Goal: Information Seeking & Learning: Find specific page/section

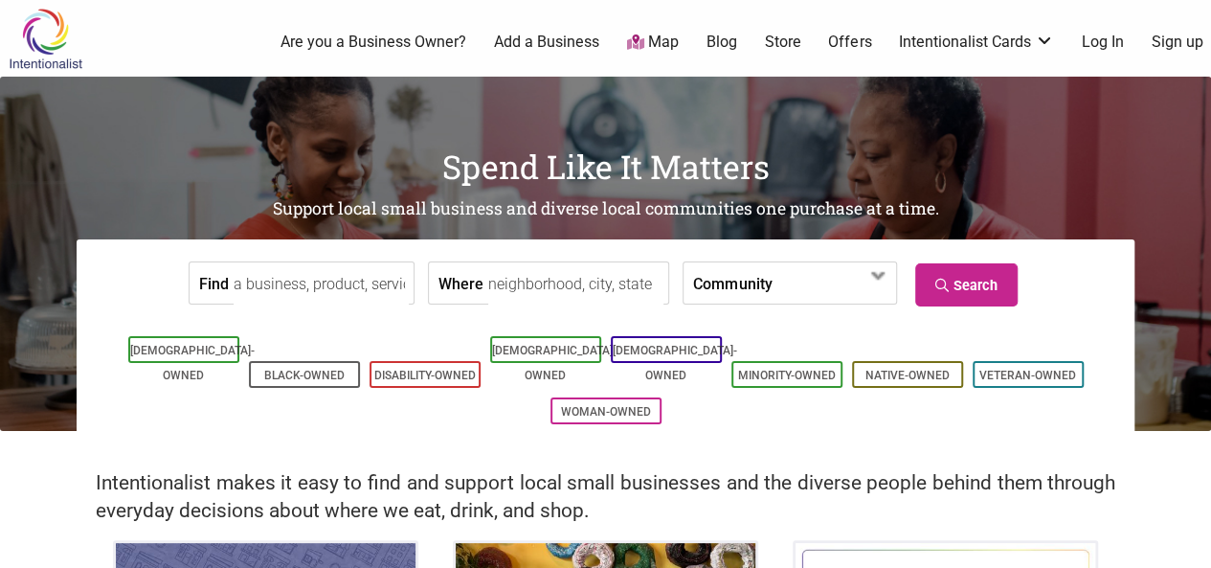
click at [640, 288] on input "Where" at bounding box center [575, 283] width 175 height 43
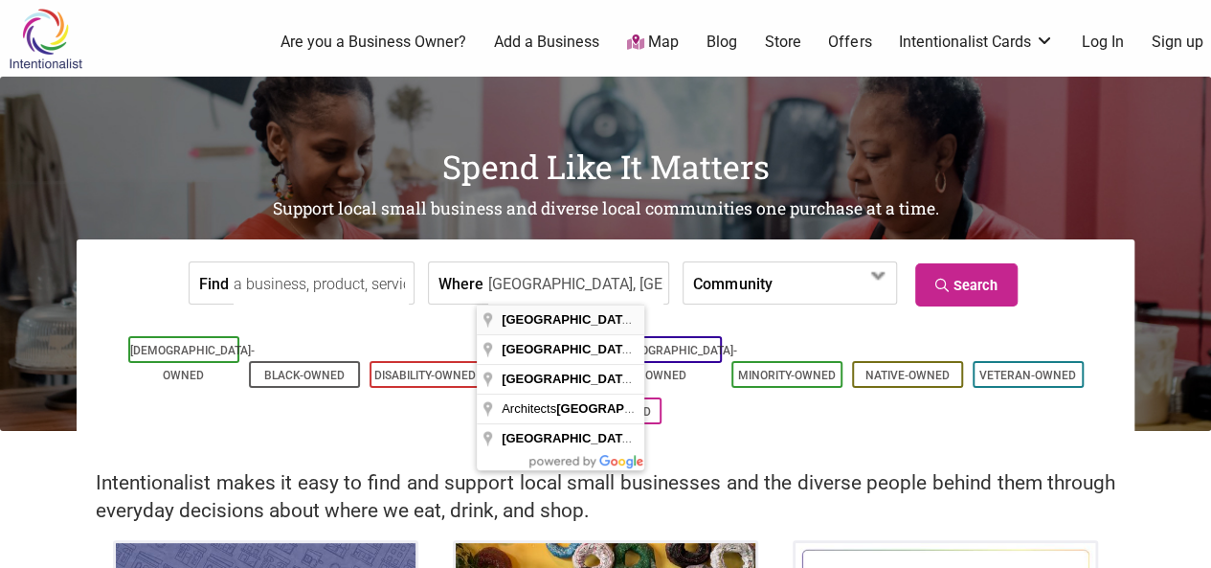
type input "[GEOGRAPHIC_DATA], [GEOGRAPHIC_DATA], [GEOGRAPHIC_DATA]"
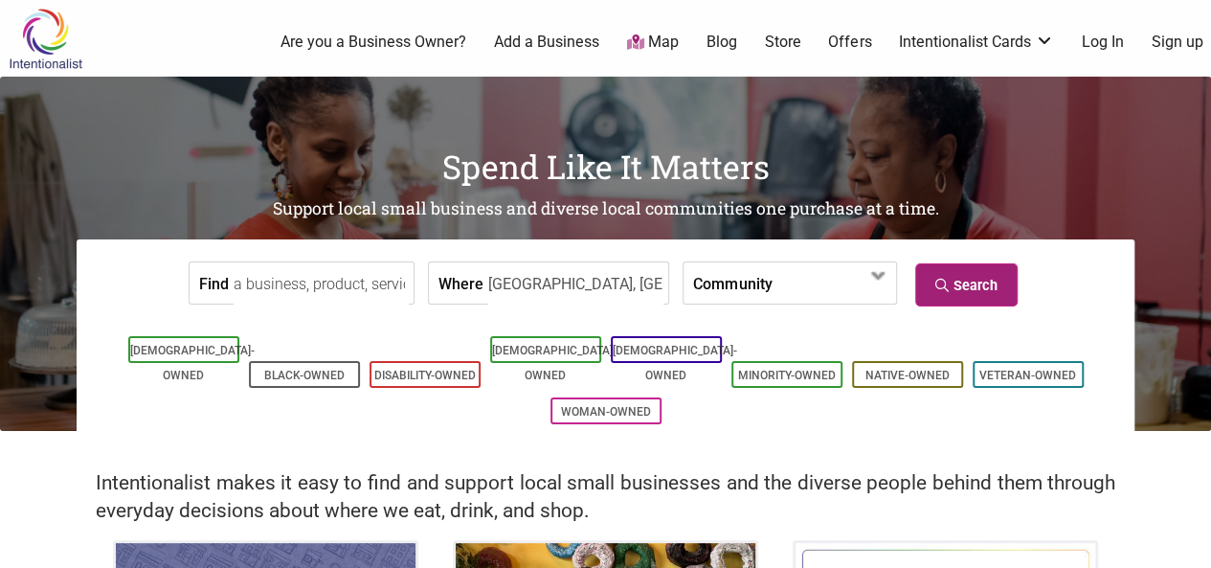
click at [995, 279] on link "Search" at bounding box center [966, 284] width 102 height 43
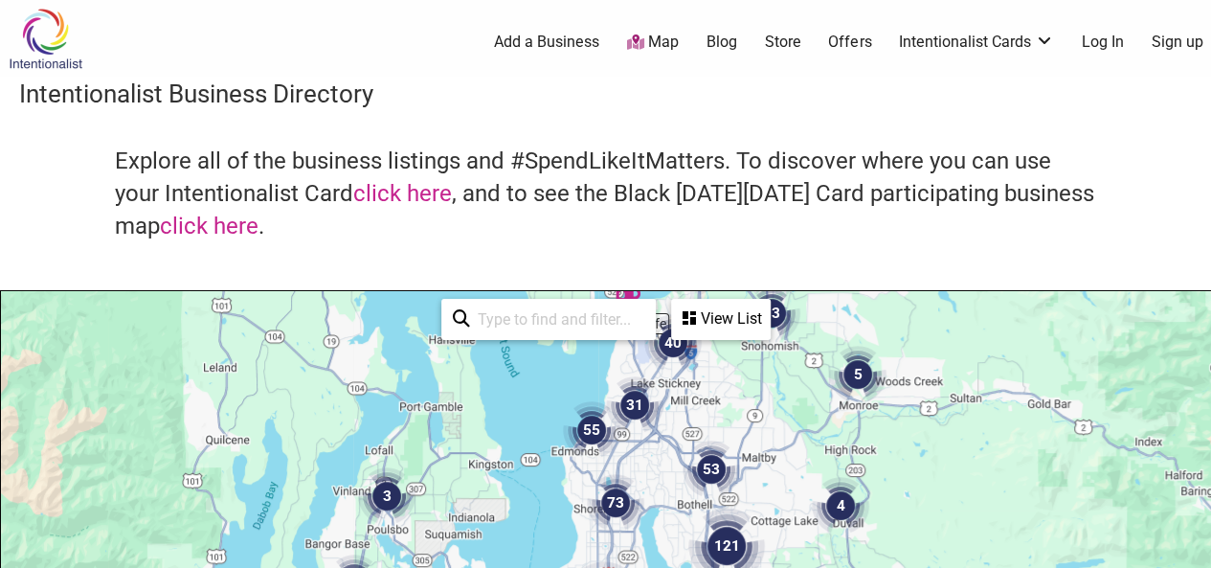
click at [482, 329] on input "search" at bounding box center [557, 319] width 174 height 37
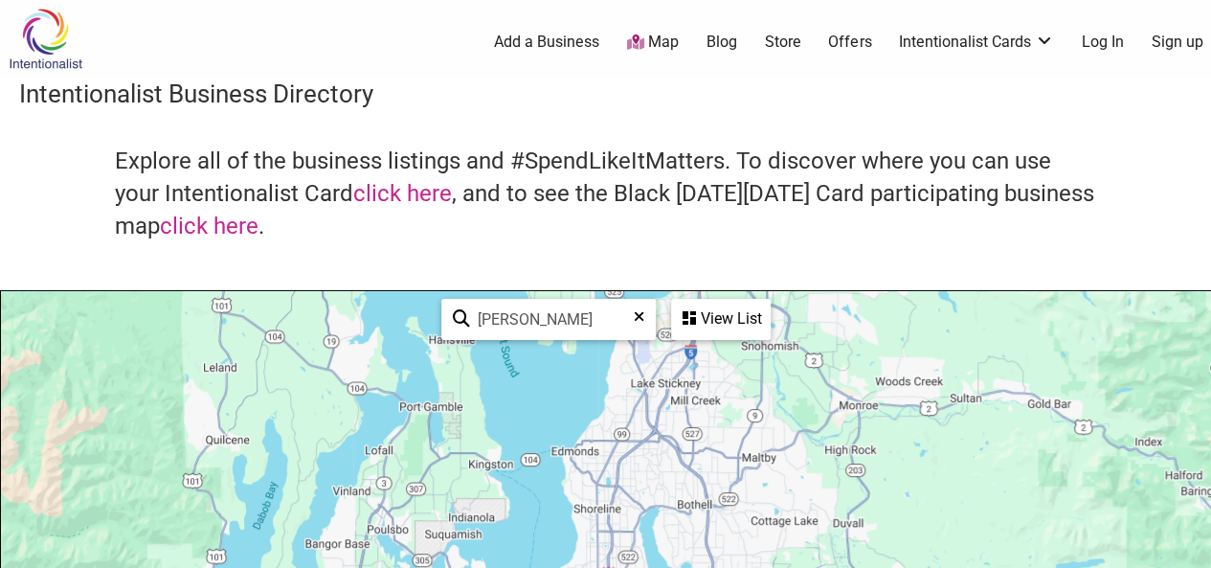
click at [482, 329] on input "[PERSON_NAME]" at bounding box center [556, 319] width 173 height 37
type input "terra plata"
click at [40, 37] on img at bounding box center [45, 39] width 91 height 62
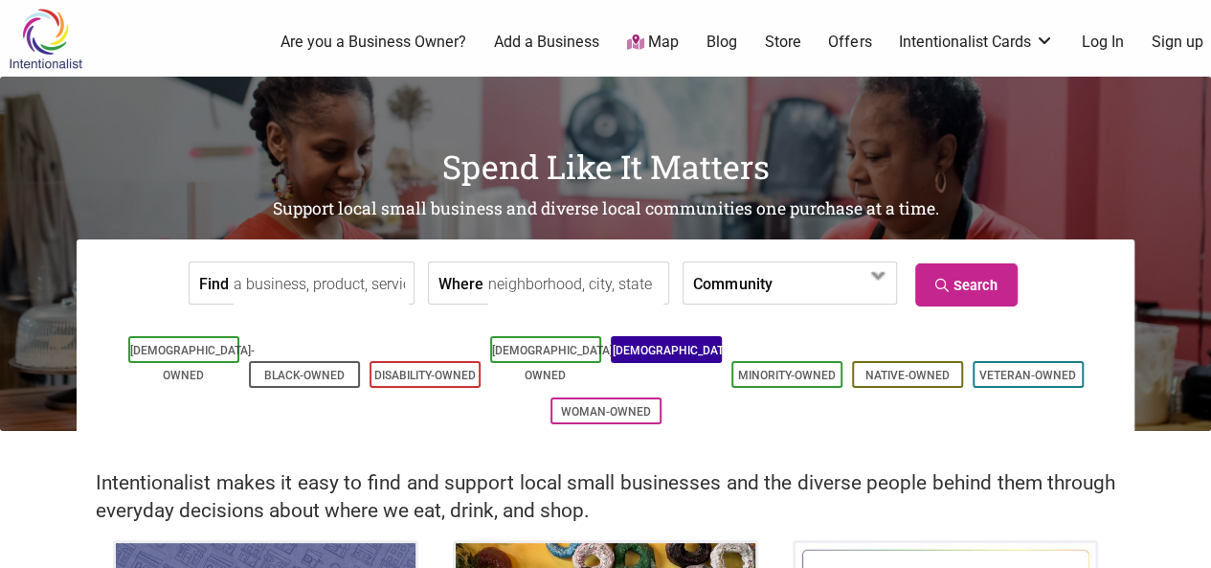
click at [679, 345] on link "[DEMOGRAPHIC_DATA]-Owned" at bounding box center [675, 363] width 124 height 38
click at [354, 277] on input "Find" at bounding box center [321, 283] width 175 height 43
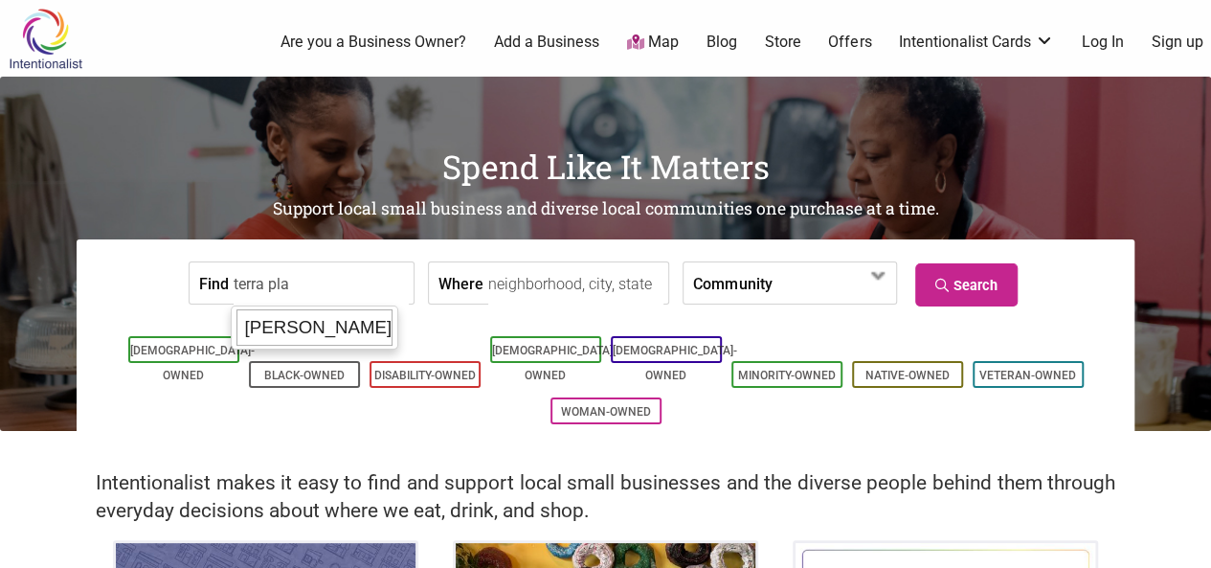
click at [313, 324] on div "Terra Plata" at bounding box center [314, 327] width 156 height 36
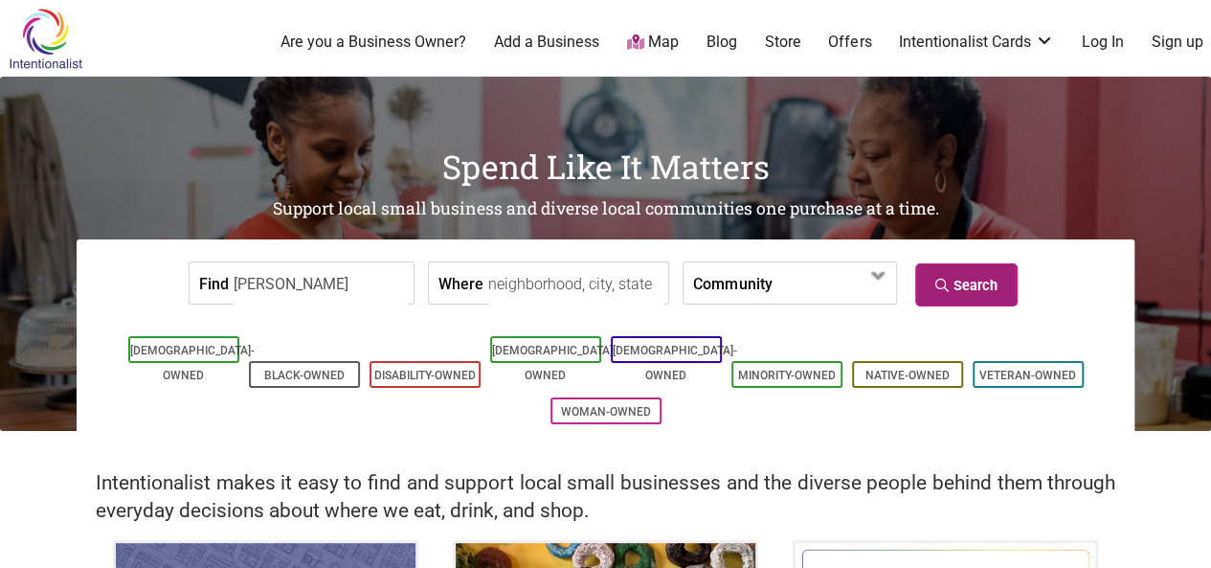
type input "Terra Plata"
click at [981, 279] on link "Search" at bounding box center [966, 284] width 102 height 43
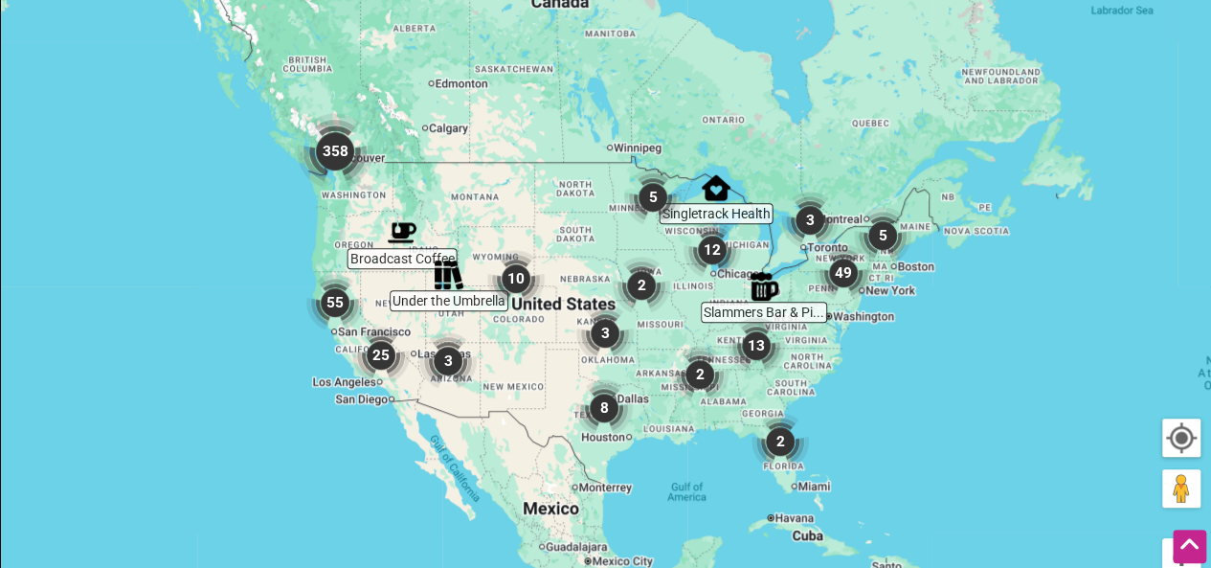
scroll to position [534, 0]
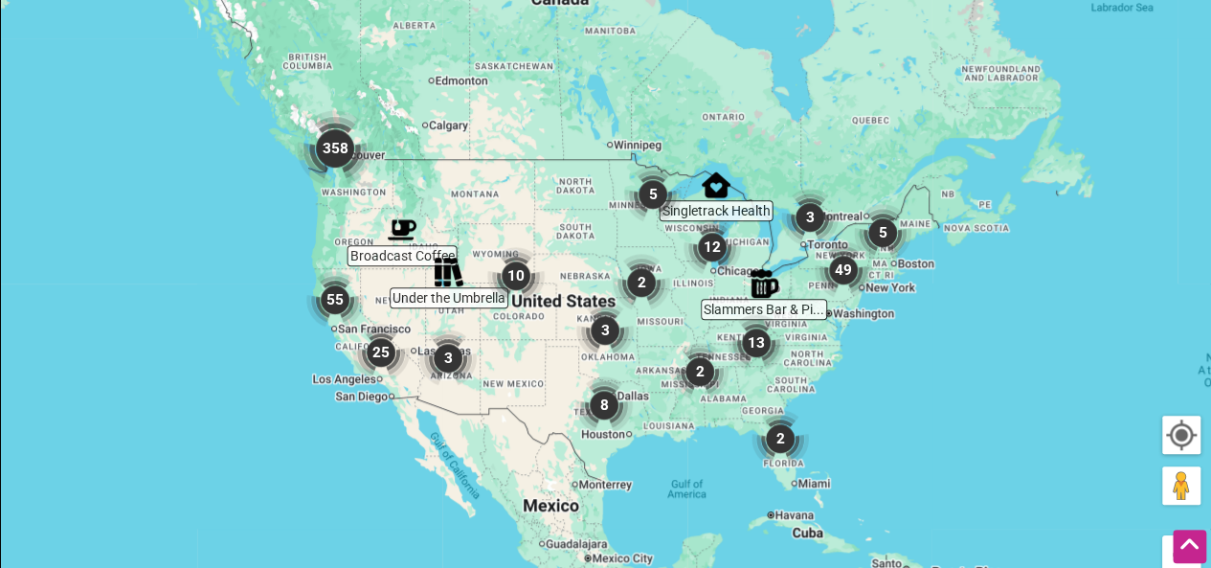
click at [345, 129] on img "358" at bounding box center [335, 148] width 92 height 92
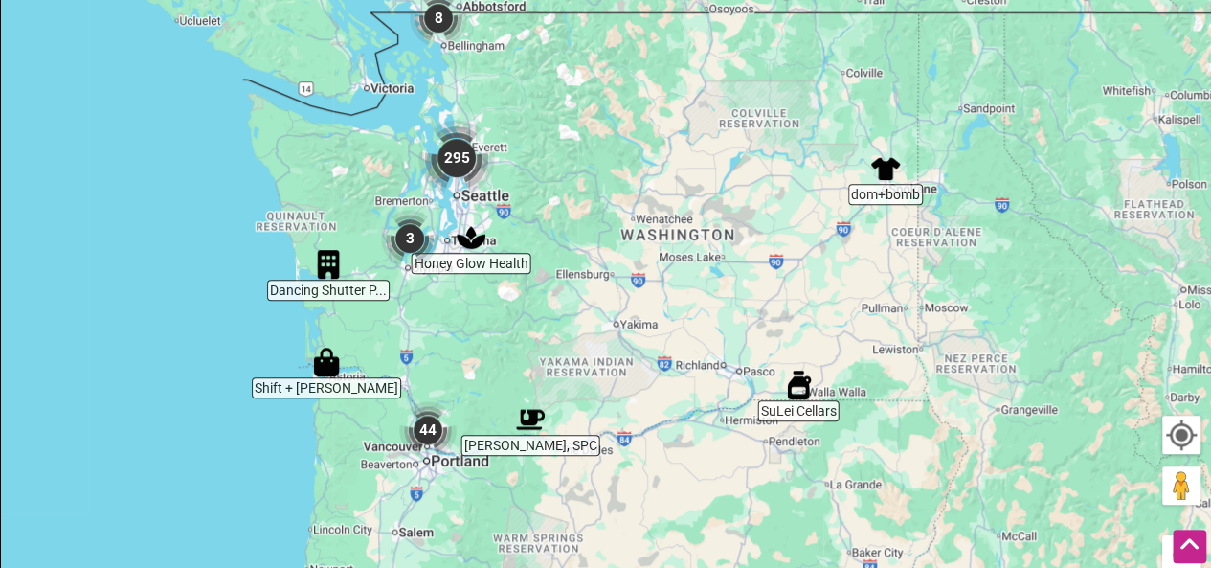
click at [465, 123] on img "295" at bounding box center [457, 158] width 92 height 92
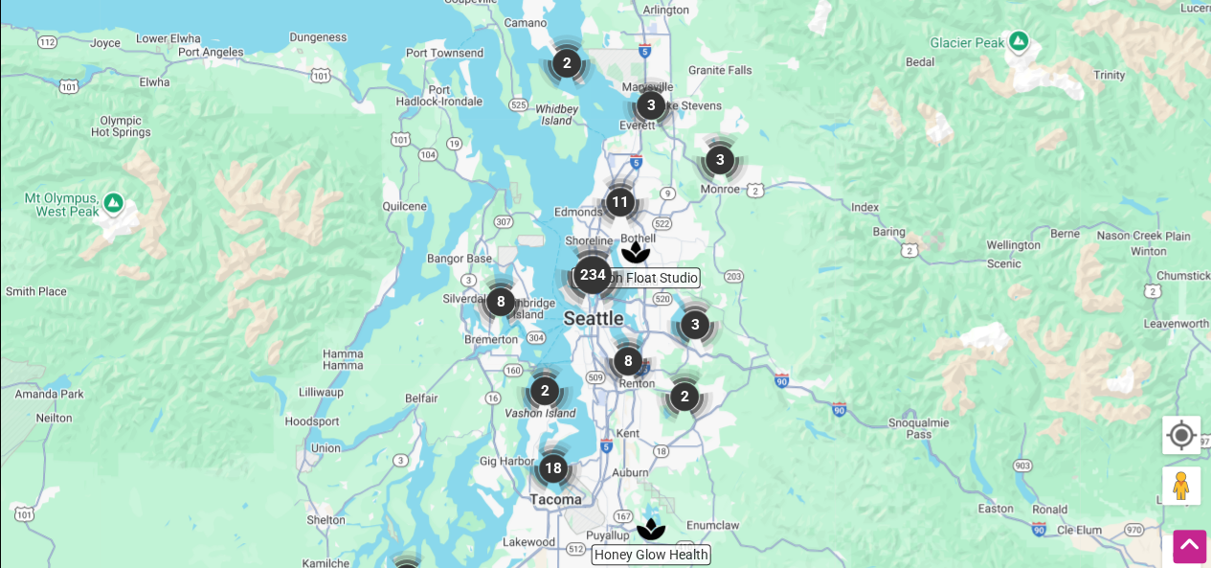
click at [597, 254] on img "234" at bounding box center [593, 275] width 92 height 92
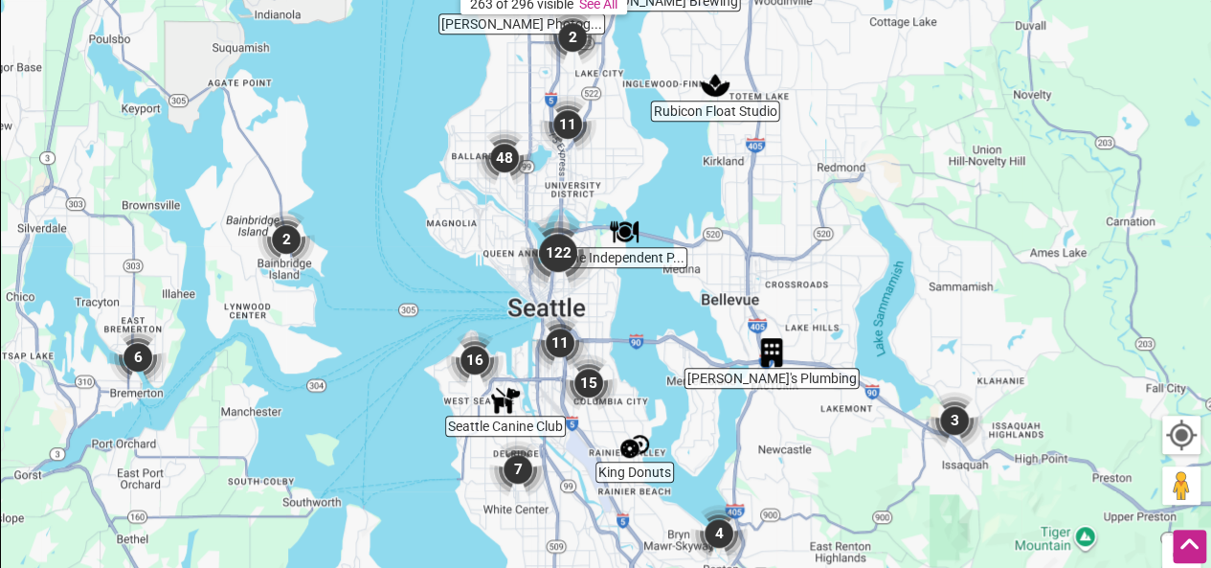
click at [572, 227] on img "122" at bounding box center [558, 253] width 92 height 92
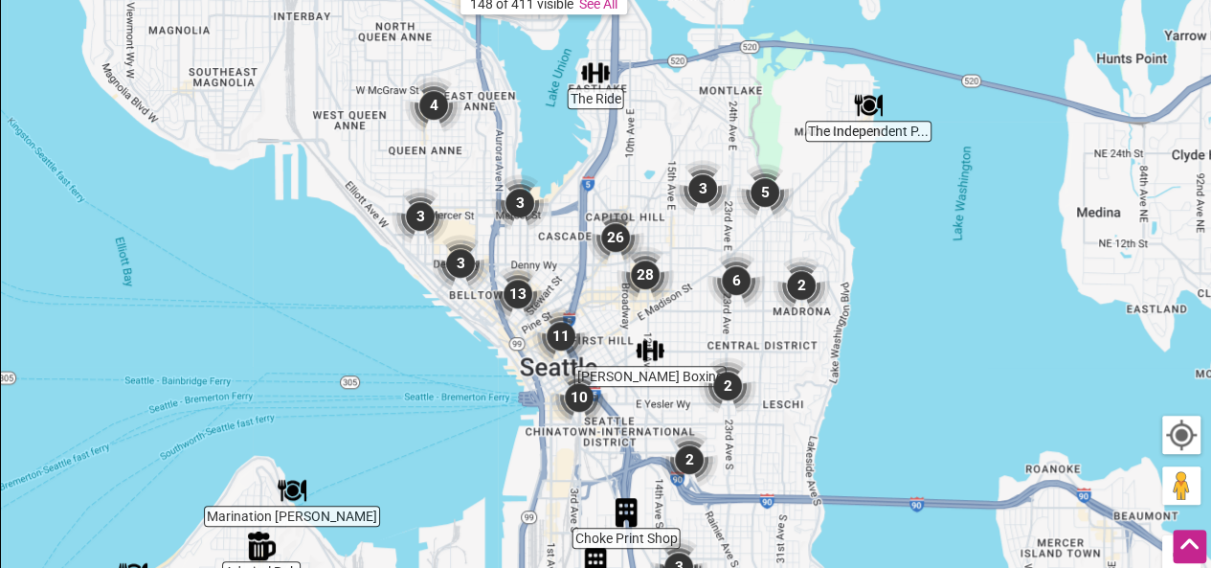
click at [450, 238] on img "3" at bounding box center [460, 263] width 73 height 73
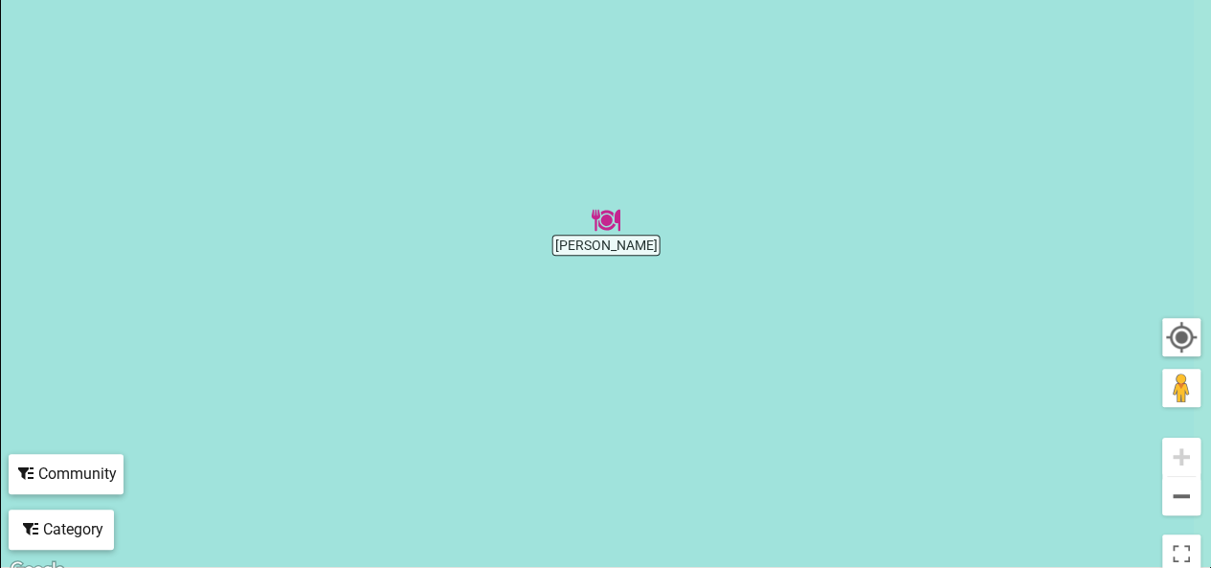
scroll to position [496, 0]
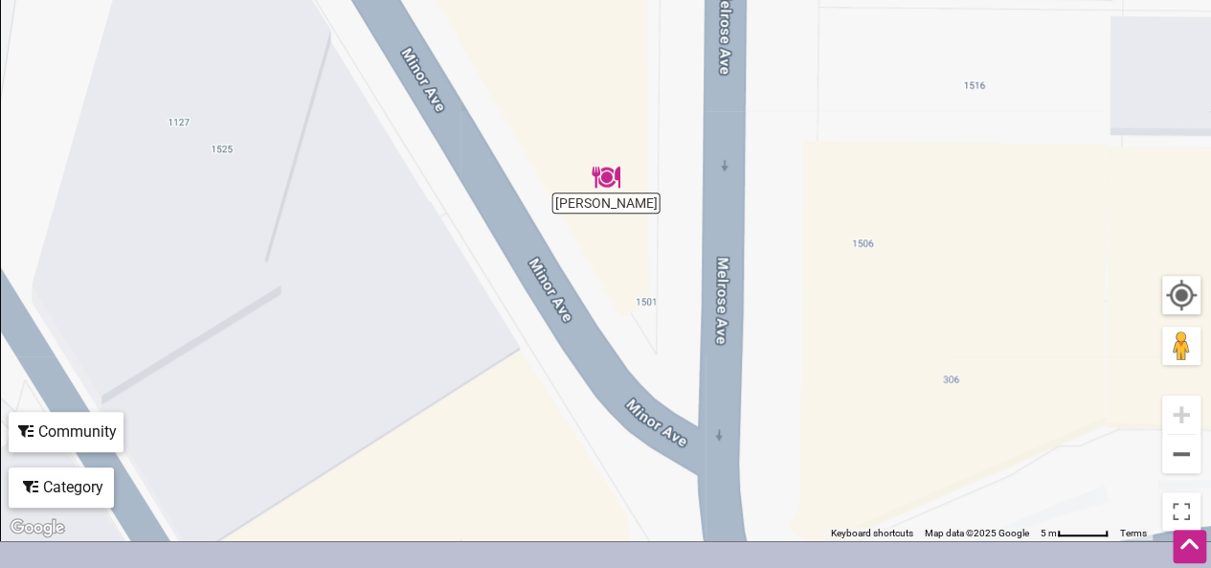
click at [616, 196] on img "Terra Plata" at bounding box center [606, 177] width 44 height 44
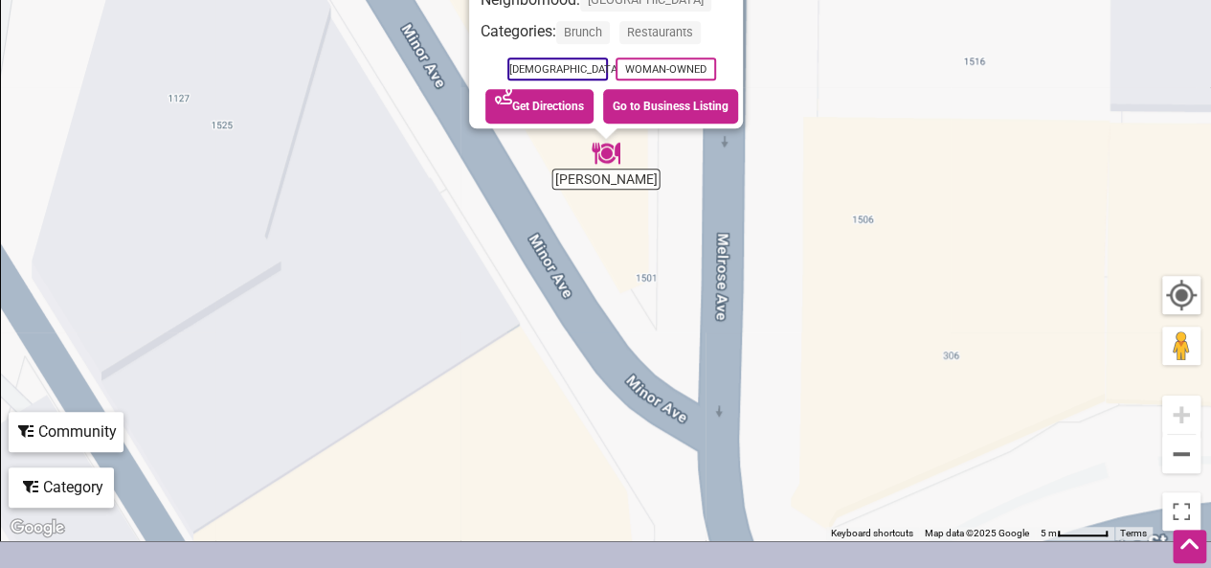
drag, startPoint x: 1224, startPoint y: 4, endPoint x: 681, endPoint y: 190, distance: 574.5
click at [681, 190] on div "To navigate, press the arrow keys. [PERSON_NAME] [STREET_ADDRESS] Neighborhood:…" at bounding box center [605, 167] width 1209 height 745
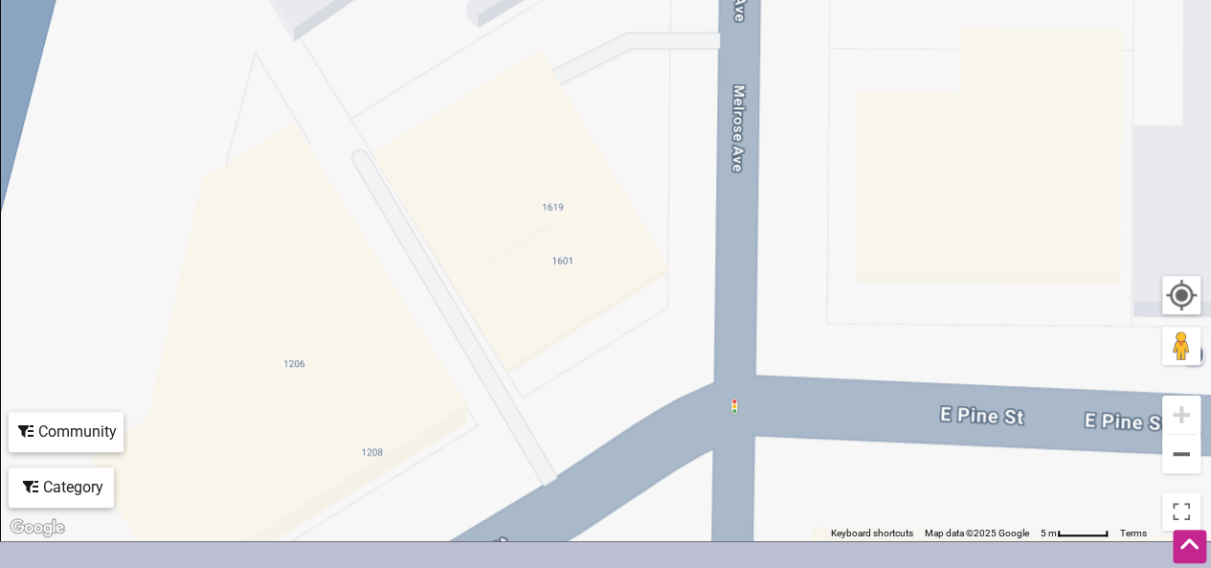
scroll to position [0, 0]
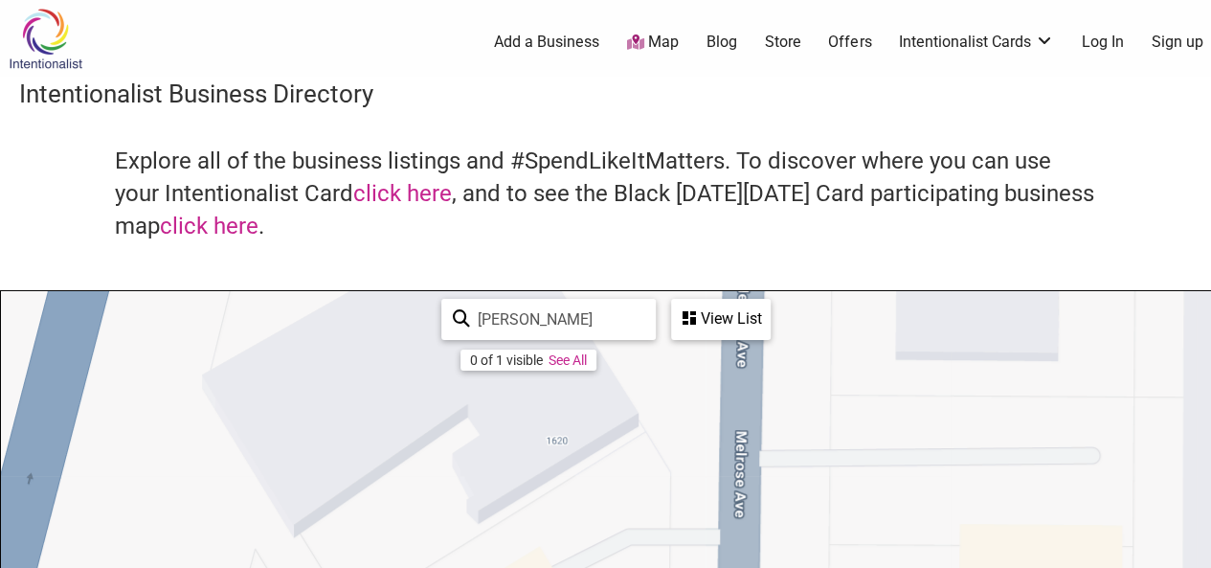
click at [551, 316] on input "[PERSON_NAME]" at bounding box center [557, 319] width 174 height 37
type input "T"
click at [738, 317] on div "View List" at bounding box center [721, 319] width 96 height 36
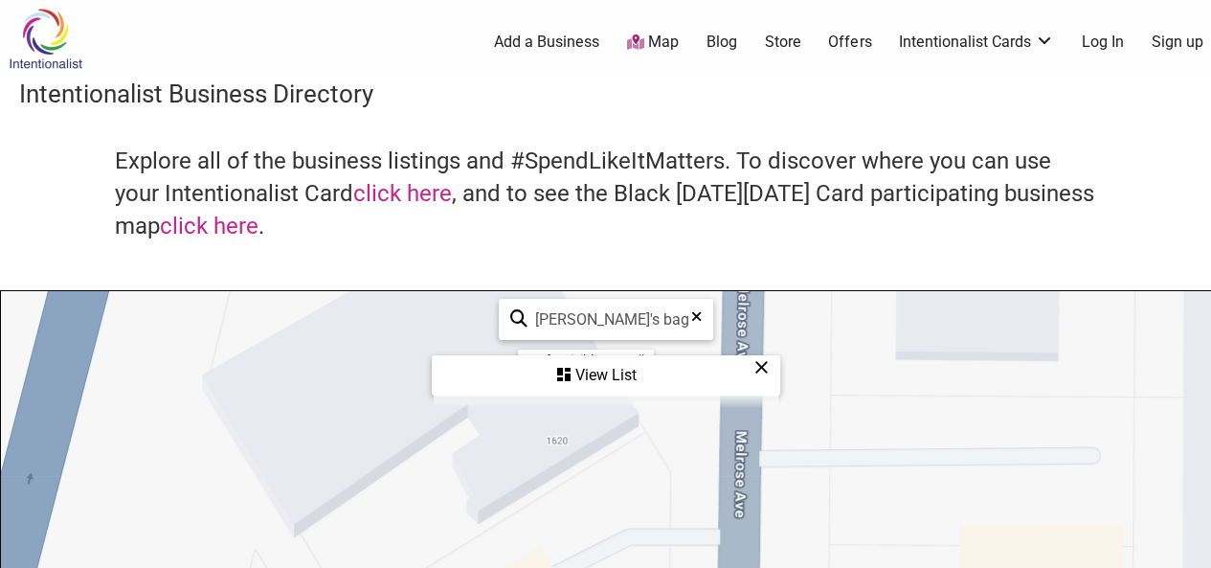
click at [601, 384] on div "View List" at bounding box center [606, 375] width 345 height 36
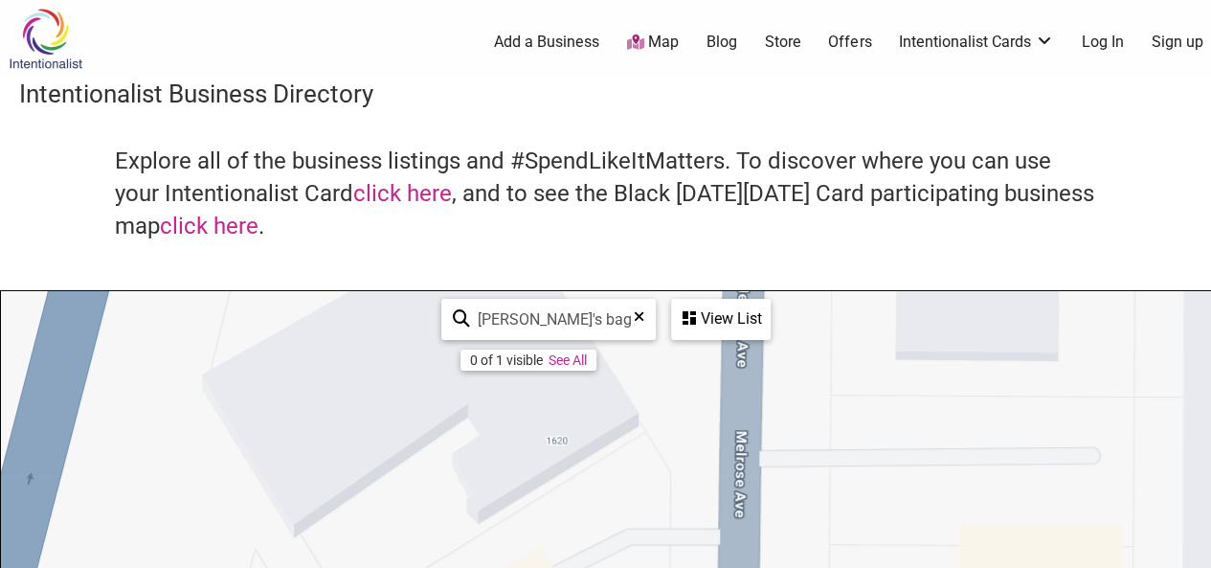
click at [576, 362] on link "See All" at bounding box center [567, 359] width 38 height 15
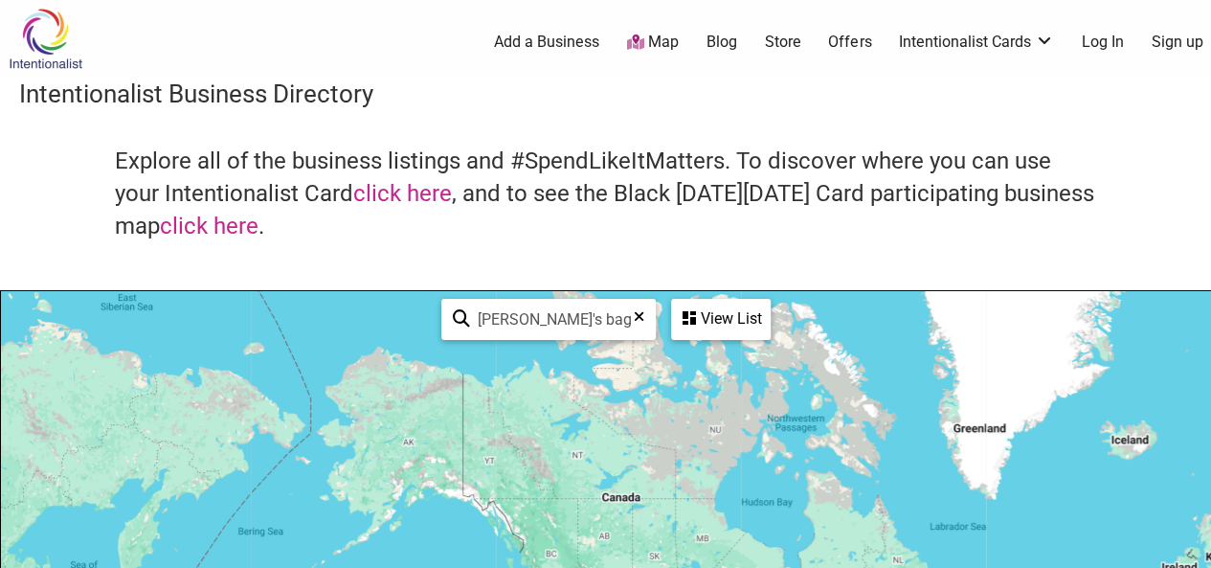
scroll to position [496, 0]
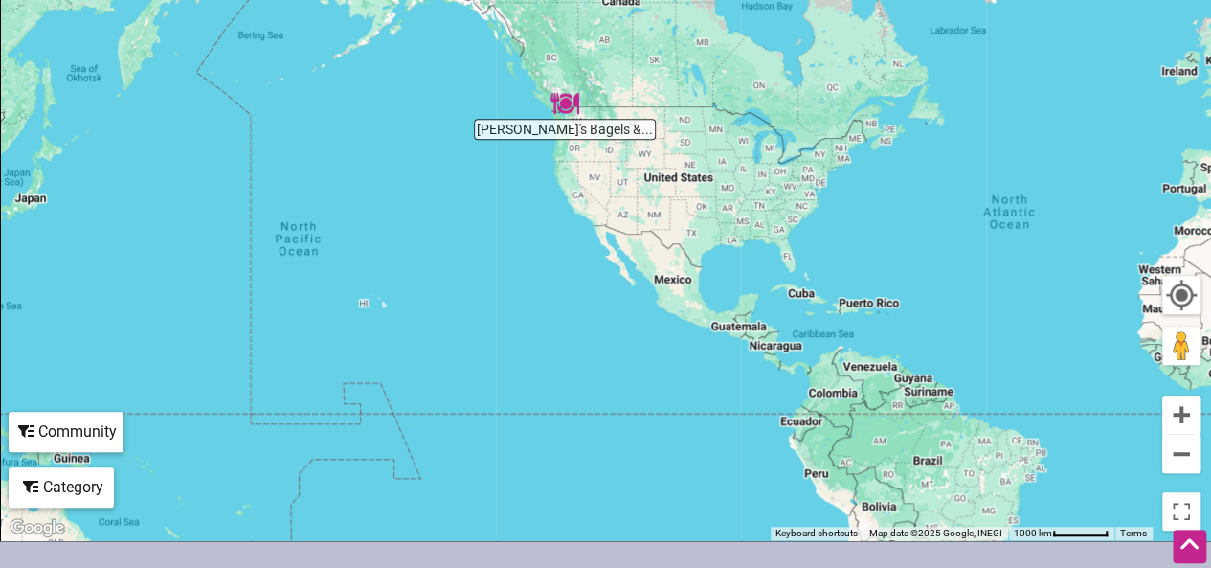
click at [587, 135] on div "To navigate, press the arrow keys." at bounding box center [605, 167] width 1209 height 745
click at [567, 101] on img "Rachel's Bagels & Burritos" at bounding box center [565, 103] width 44 height 44
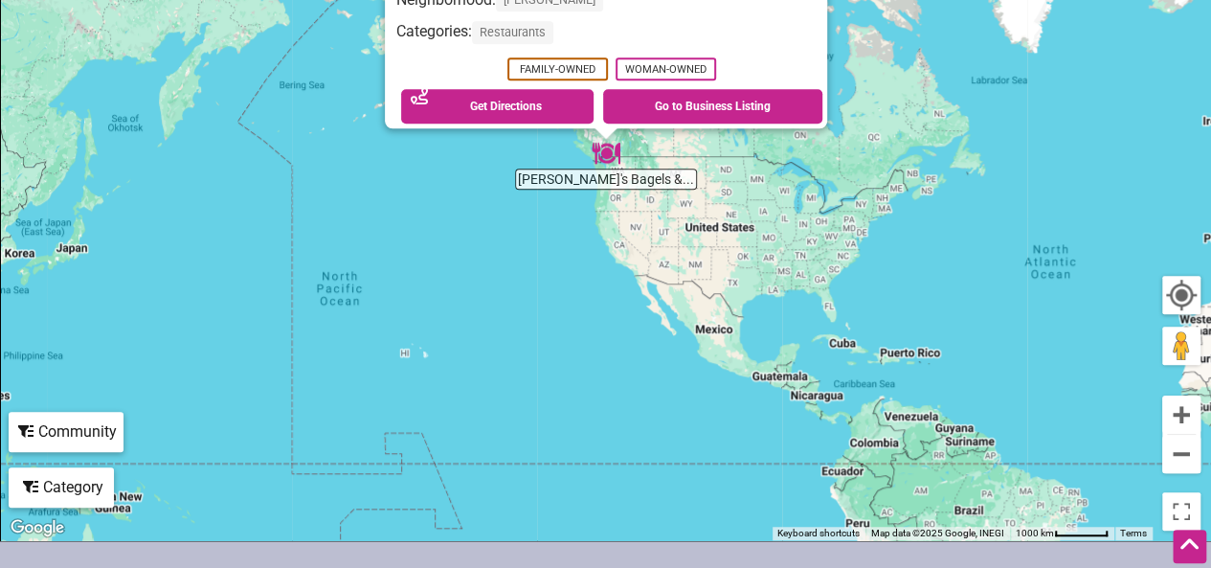
scroll to position [0, 0]
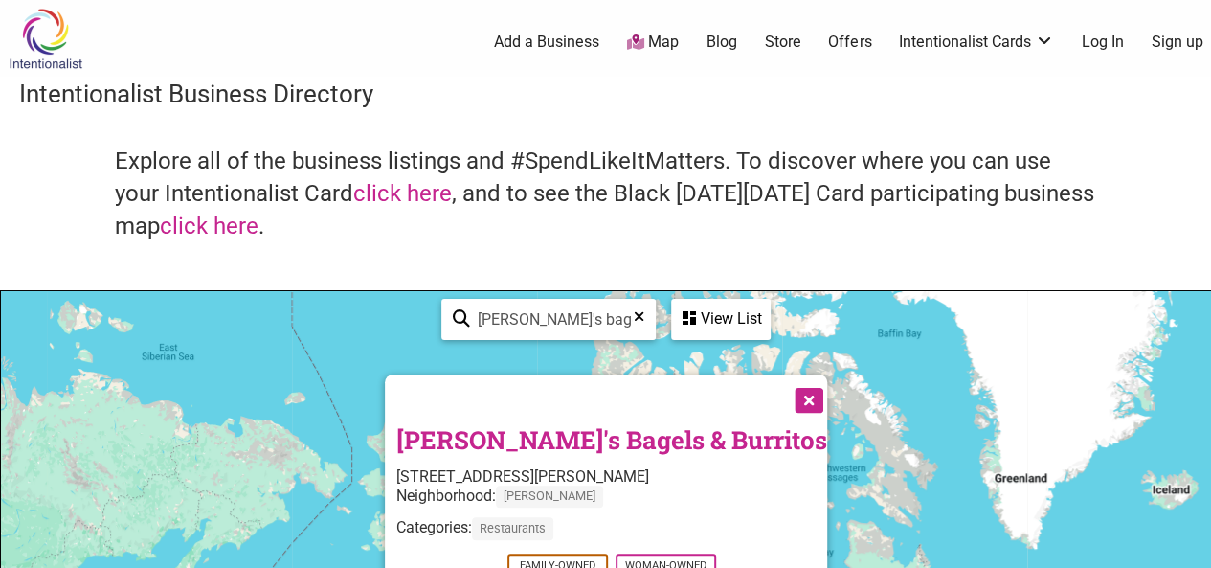
click at [580, 323] on input "[PERSON_NAME]'s bagels" at bounding box center [556, 319] width 173 height 37
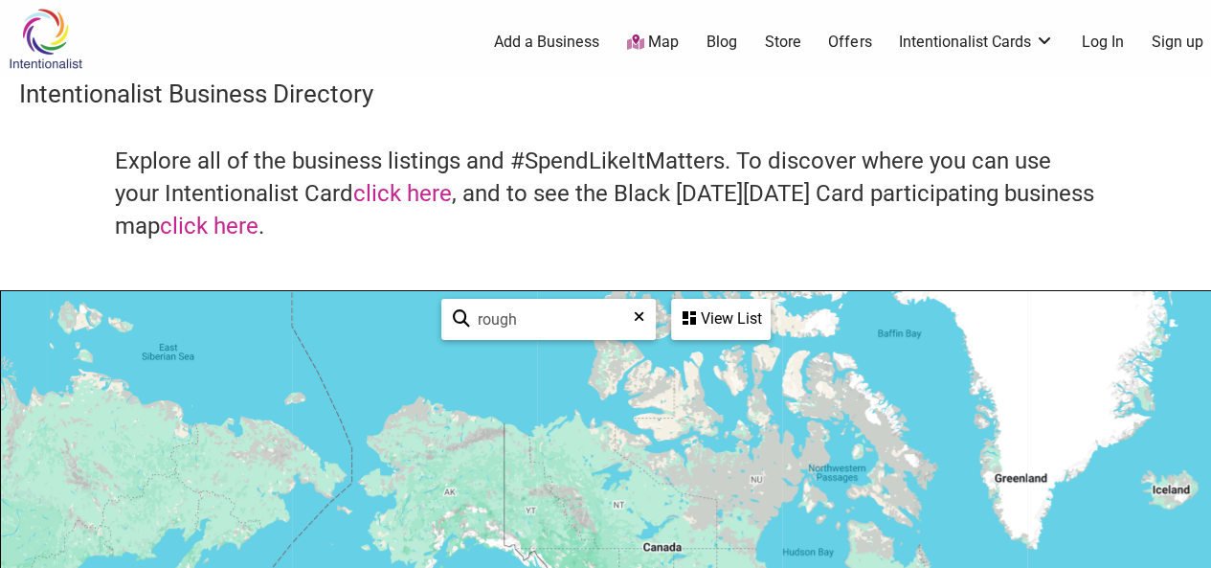
click at [691, 332] on div "View List" at bounding box center [721, 319] width 96 height 36
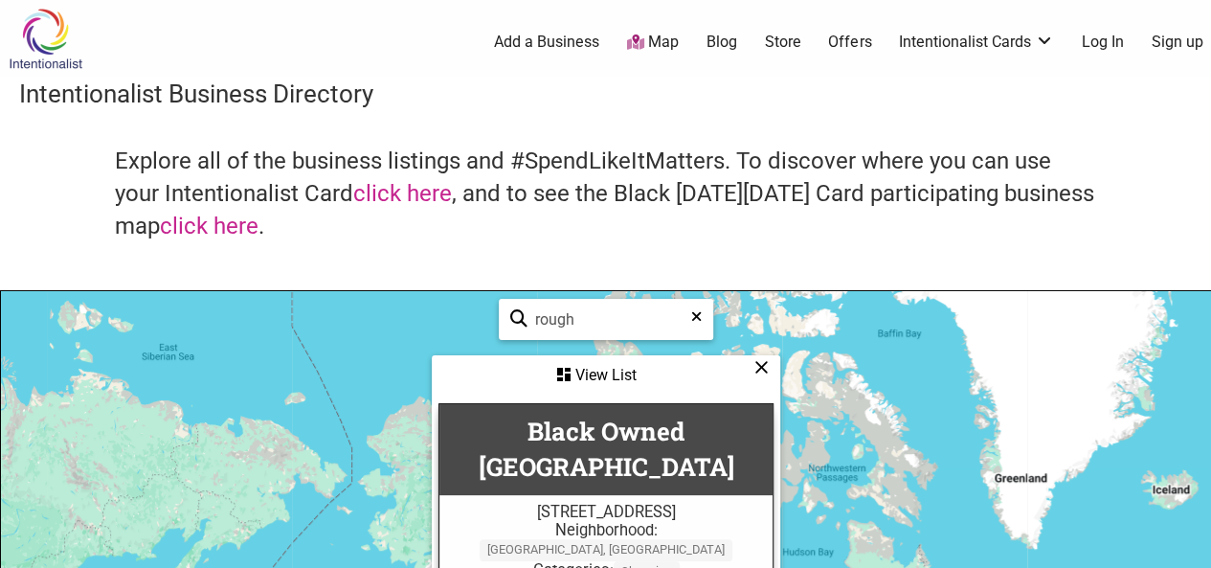
click at [620, 334] on input "rough" at bounding box center [613, 319] width 173 height 37
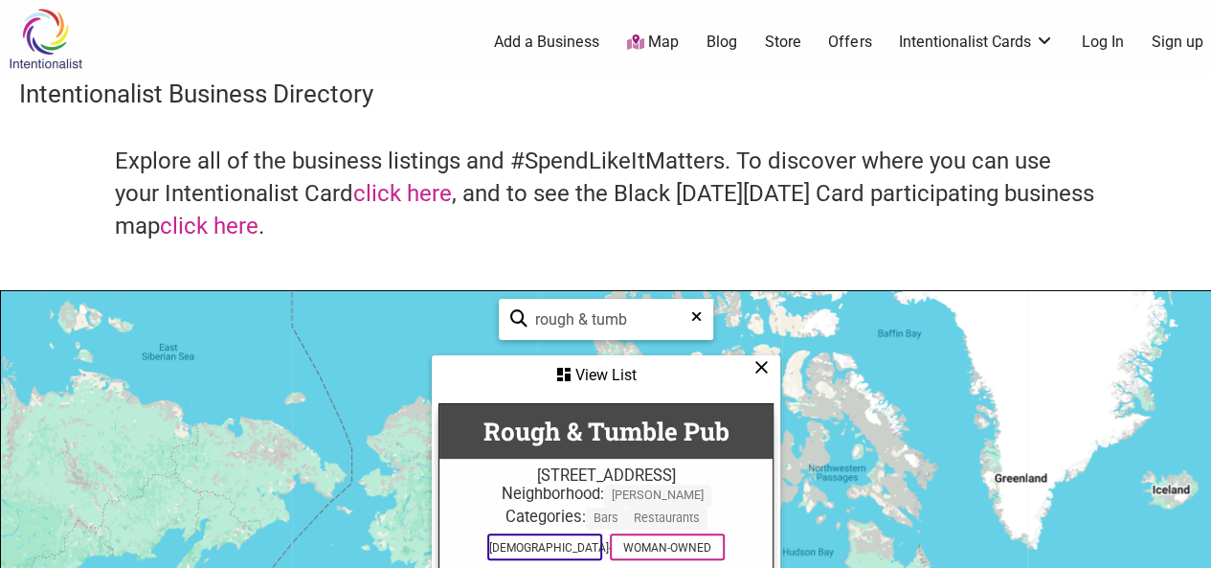
click at [620, 334] on input "rough & tumb" at bounding box center [613, 319] width 173 height 37
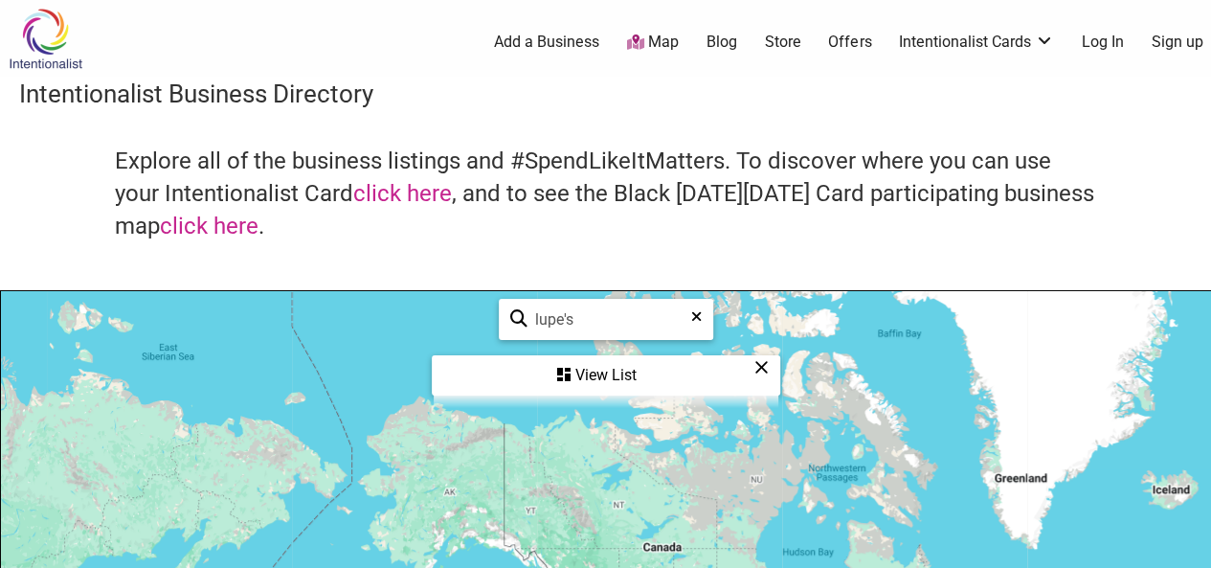
click at [590, 364] on div "View List" at bounding box center [606, 375] width 345 height 36
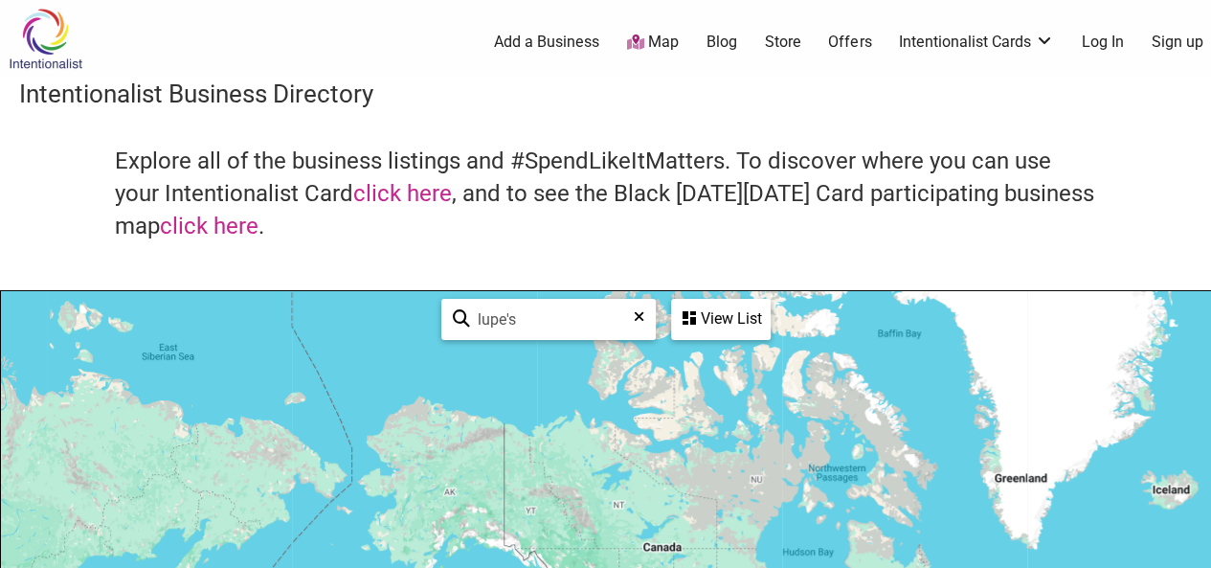
click at [733, 317] on div "View List" at bounding box center [721, 319] width 96 height 36
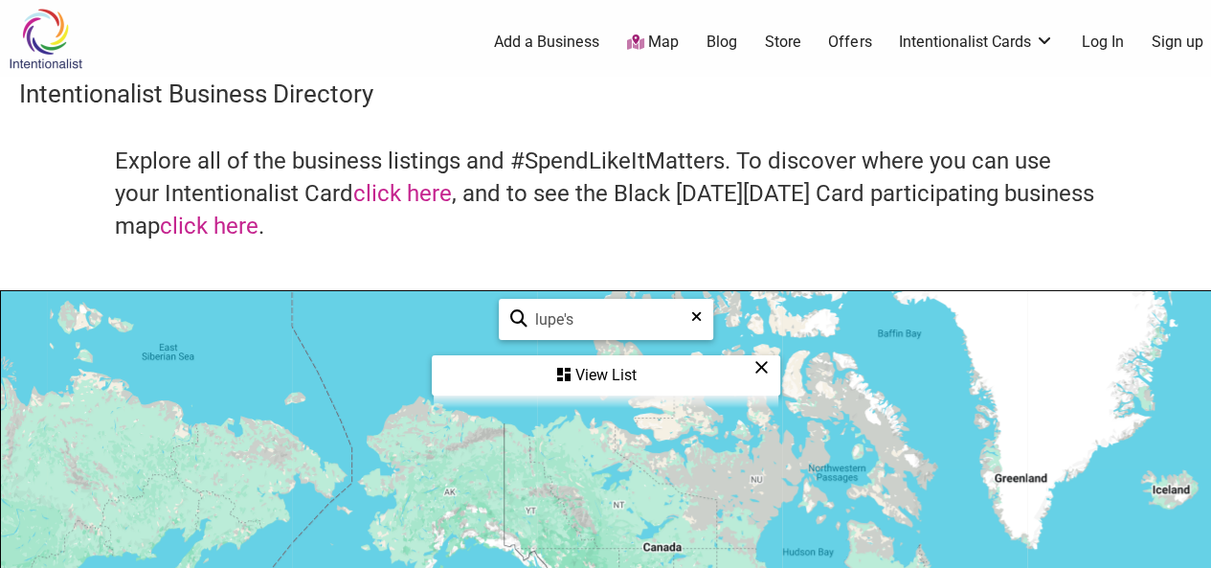
click at [610, 315] on input "lupe's" at bounding box center [613, 319] width 173 height 37
click at [607, 366] on div "View List" at bounding box center [606, 375] width 345 height 36
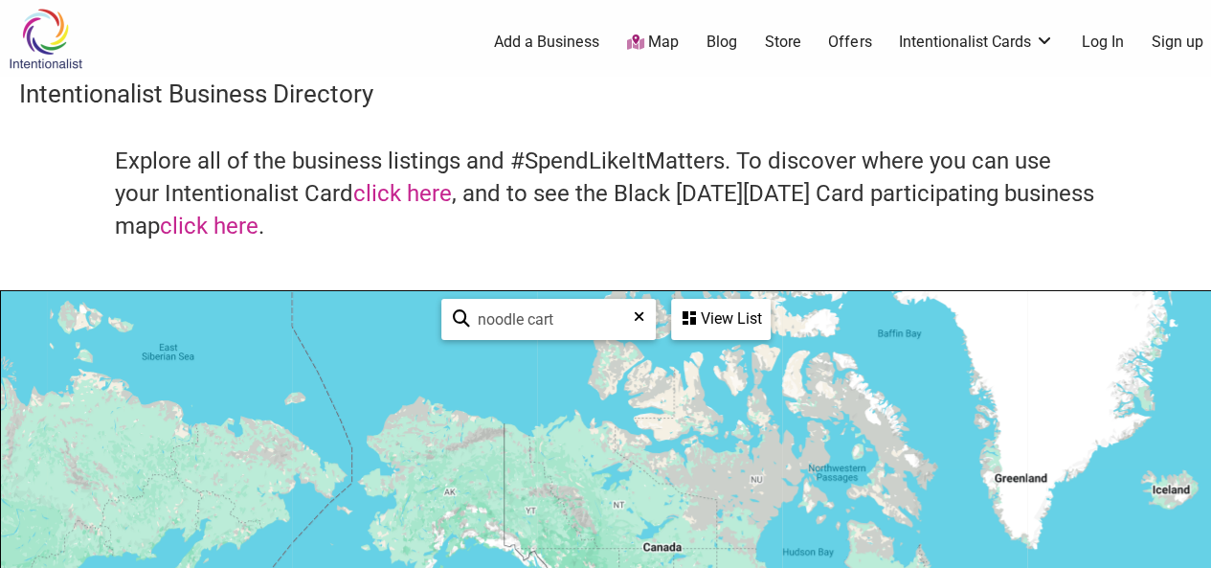
click at [543, 323] on input "noodle cart" at bounding box center [556, 319] width 173 height 37
click at [721, 314] on div "View List" at bounding box center [721, 319] width 96 height 36
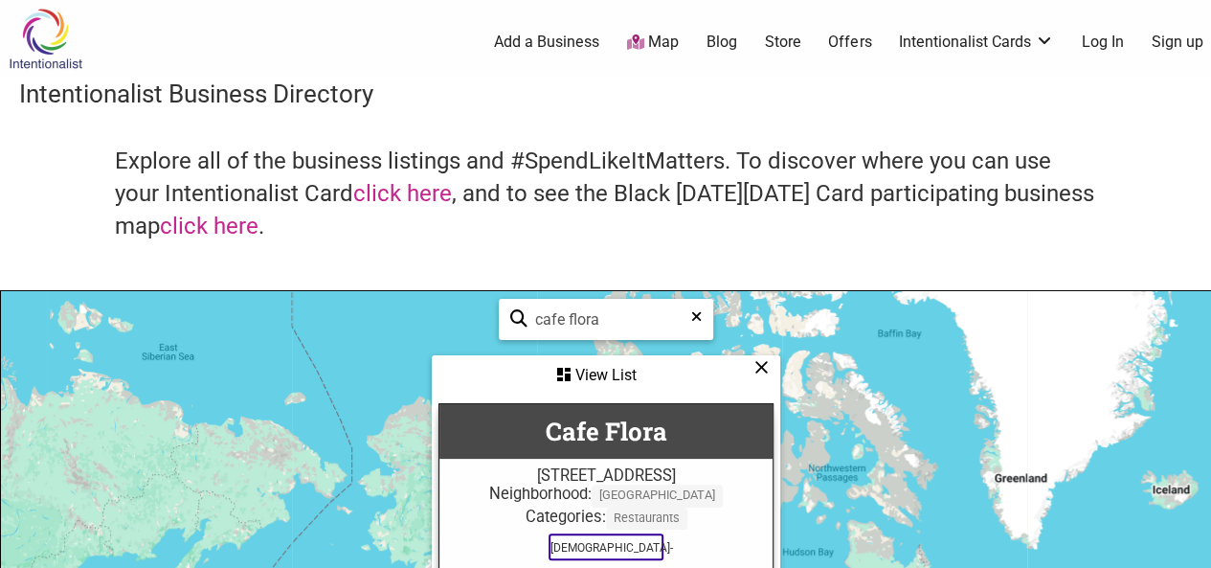
click at [649, 307] on input "cafe flora" at bounding box center [613, 319] width 173 height 37
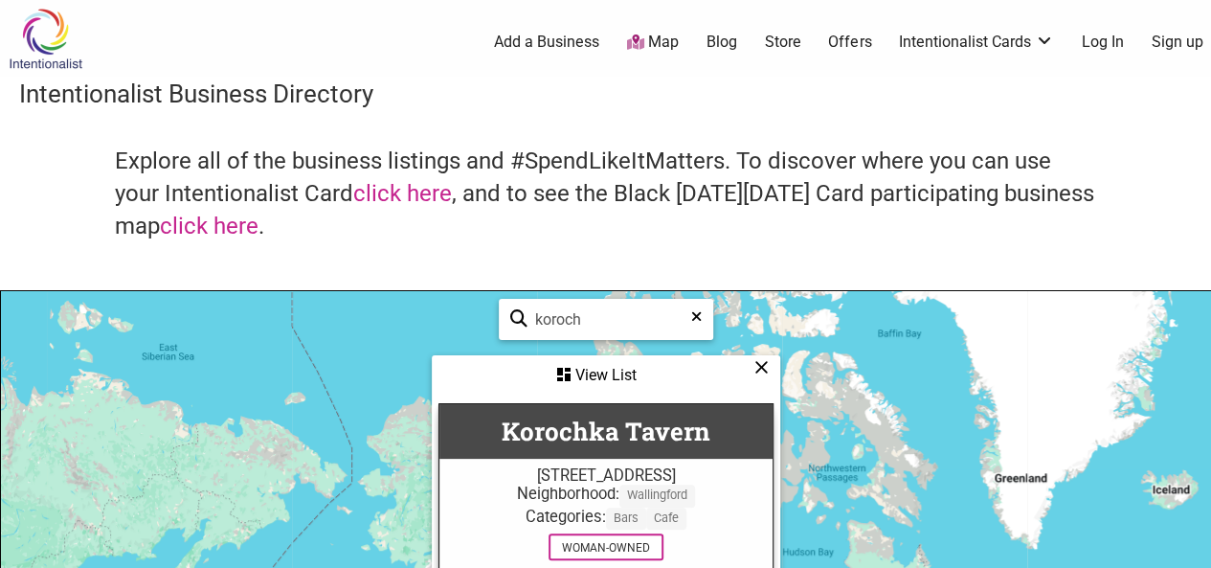
type input "koroch"
